Goal: Task Accomplishment & Management: Manage account settings

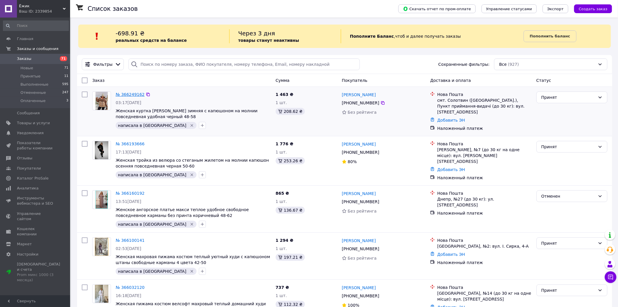
click at [130, 97] on link "№ 366249162" at bounding box center [130, 94] width 29 height 5
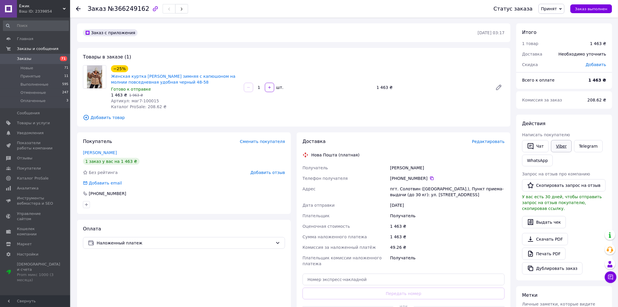
click at [557, 145] on link "Viber" at bounding box center [561, 146] width 20 height 12
click at [47, 57] on span "Заказы" at bounding box center [35, 58] width 37 height 5
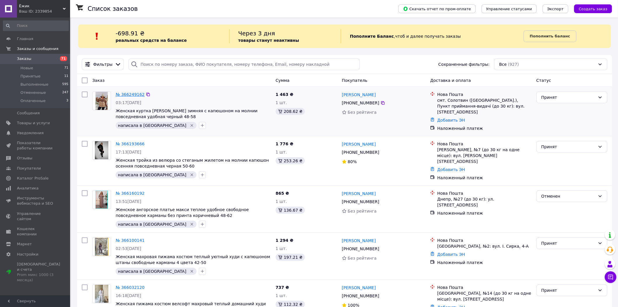
click at [138, 94] on link "№ 366249162" at bounding box center [130, 94] width 29 height 5
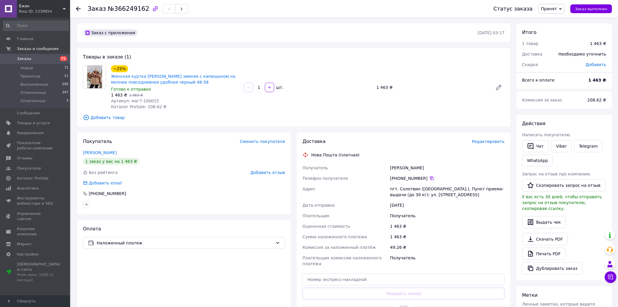
click at [144, 102] on span "Артикул: маг7-100015" at bounding box center [135, 100] width 48 height 5
copy span "100015"
click at [44, 57] on span "Заказы" at bounding box center [35, 58] width 37 height 5
